Goal: Navigation & Orientation: Find specific page/section

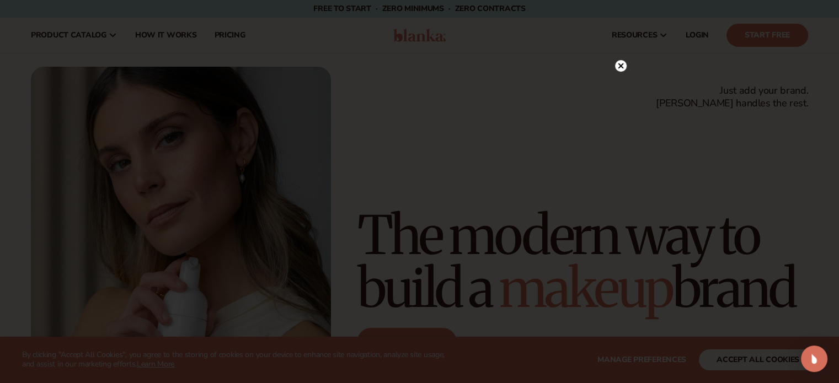
click at [616, 63] on circle at bounding box center [621, 66] width 12 height 12
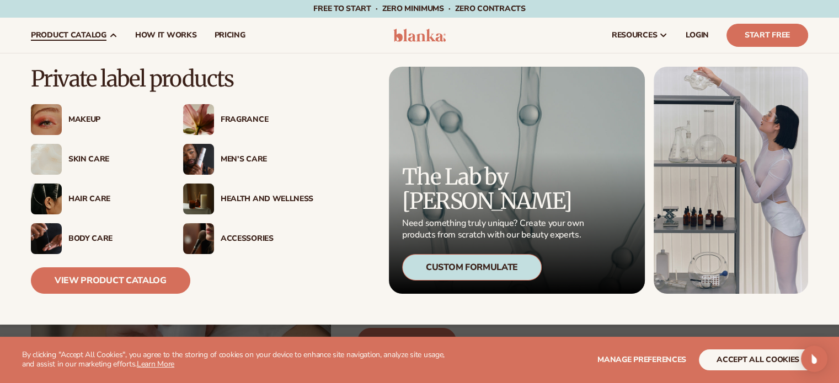
click at [294, 196] on div "Health And Wellness" at bounding box center [267, 199] width 93 height 9
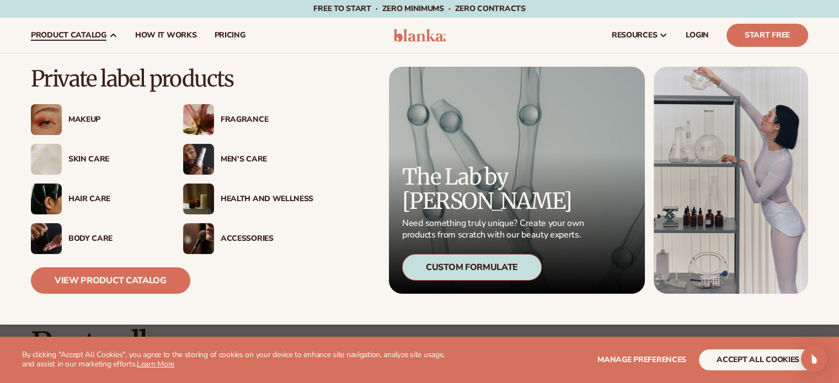
click at [85, 238] on div "Body Care" at bounding box center [114, 238] width 93 height 9
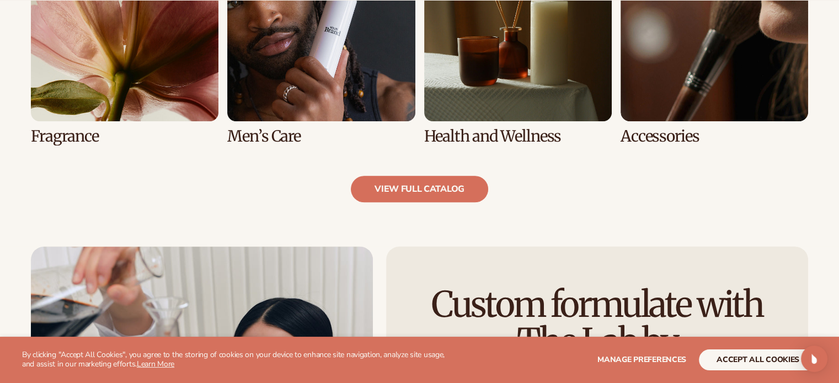
scroll to position [1214, 0]
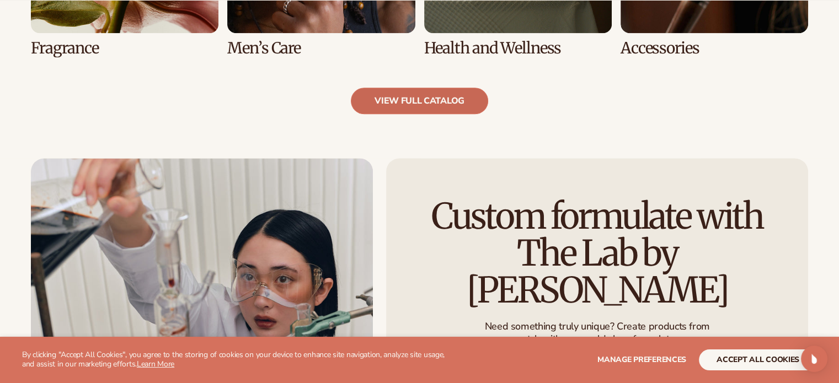
click at [406, 103] on link "view full catalog" at bounding box center [419, 101] width 137 height 26
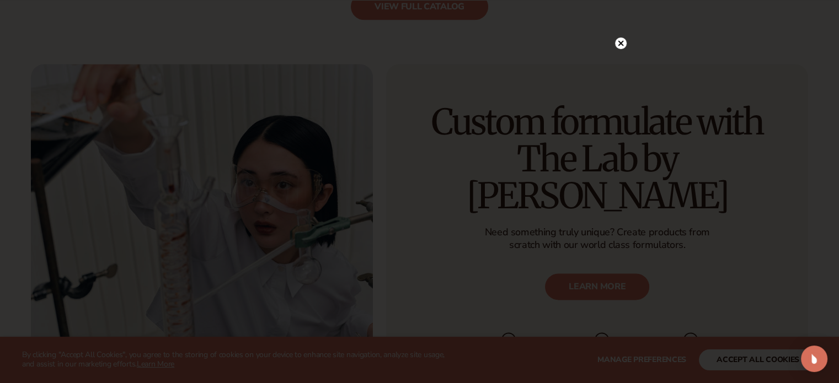
scroll to position [1435, 0]
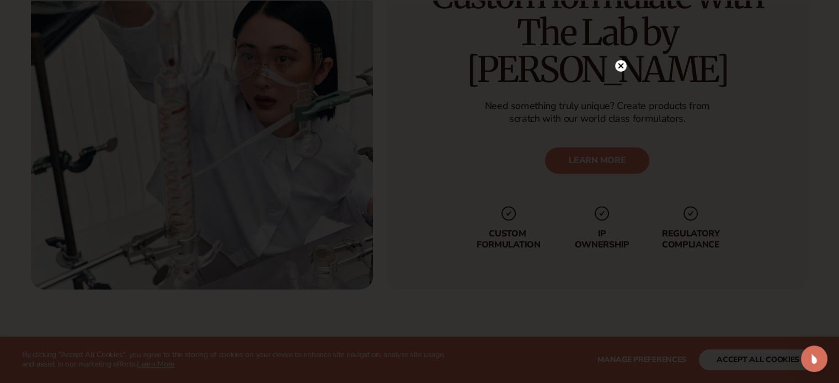
click at [622, 68] on icon at bounding box center [621, 66] width 6 height 6
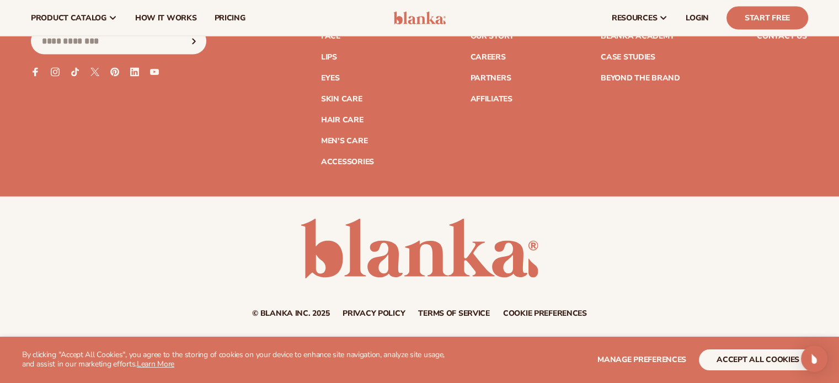
scroll to position [1987, 0]
